Goal: Information Seeking & Learning: Check status

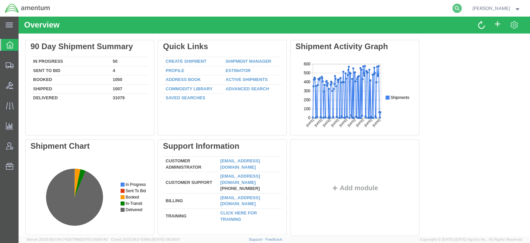
click at [462, 10] on icon at bounding box center [457, 8] width 9 height 9
paste input "CAAU6052490"
click at [462, 7] on icon at bounding box center [457, 8] width 9 height 9
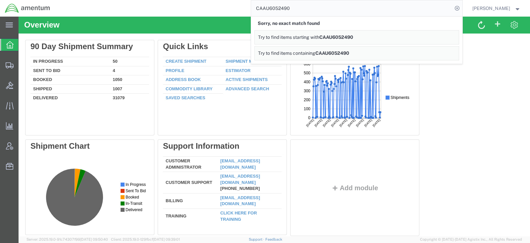
drag, startPoint x: 322, startPoint y: 3, endPoint x: 217, endPoint y: 5, distance: 104.5
click at [218, 5] on div "CAAU6052490 Sorry, no exact match found Try to find items starting with CAAU605…" at bounding box center [259, 8] width 408 height 17
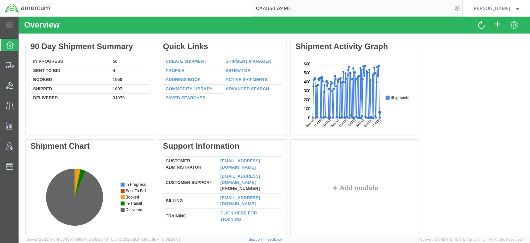
paste input "55424154"
type input "55424154"
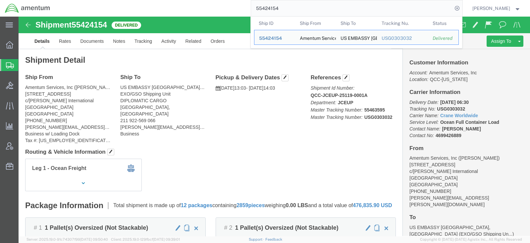
click at [286, 9] on input "55424154" at bounding box center [352, 8] width 202 height 16
click link "Documents"
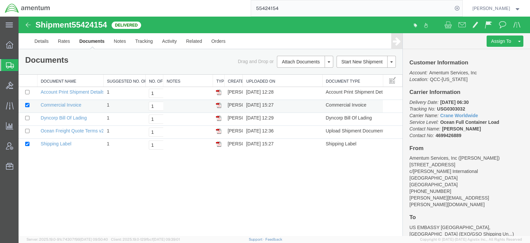
click at [218, 104] on img at bounding box center [218, 104] width 5 height 5
